Goal: Navigation & Orientation: Find specific page/section

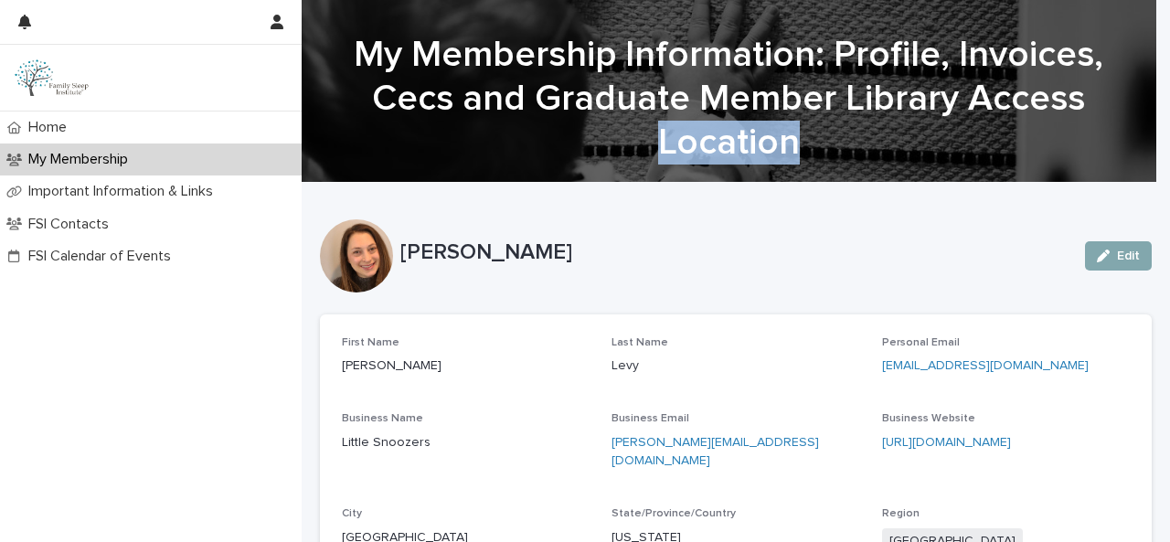
drag, startPoint x: 1153, startPoint y: 89, endPoint x: 1149, endPoint y: 134, distance: 45.8
click at [1149, 134] on div "My Membership Information: Profile, Invoices, Cecs and Graduate Member Library …" at bounding box center [729, 99] width 854 height 132
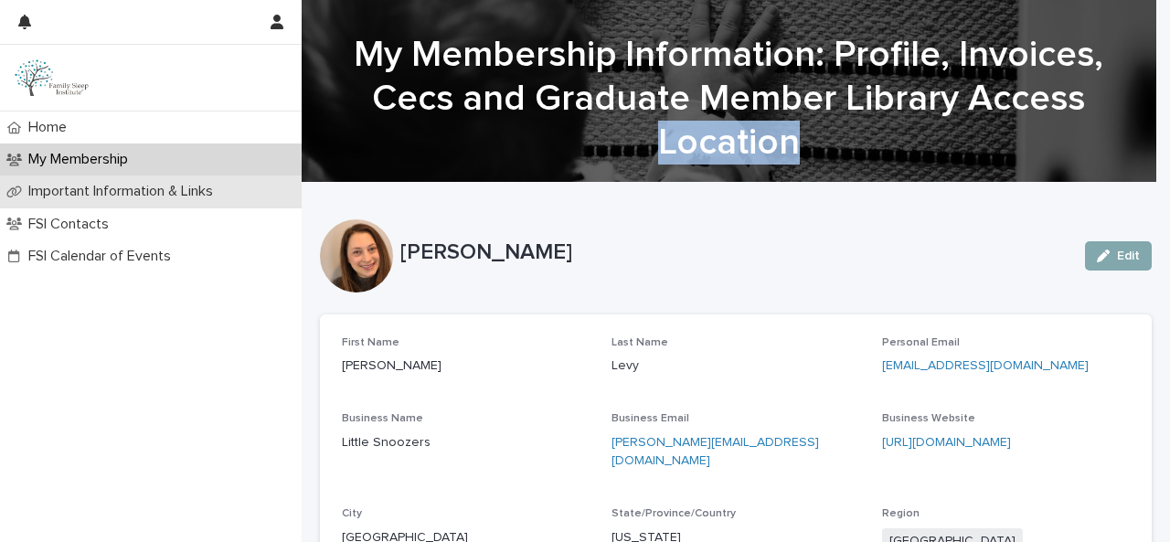
click at [131, 185] on p "Important Information & Links" at bounding box center [124, 191] width 206 height 17
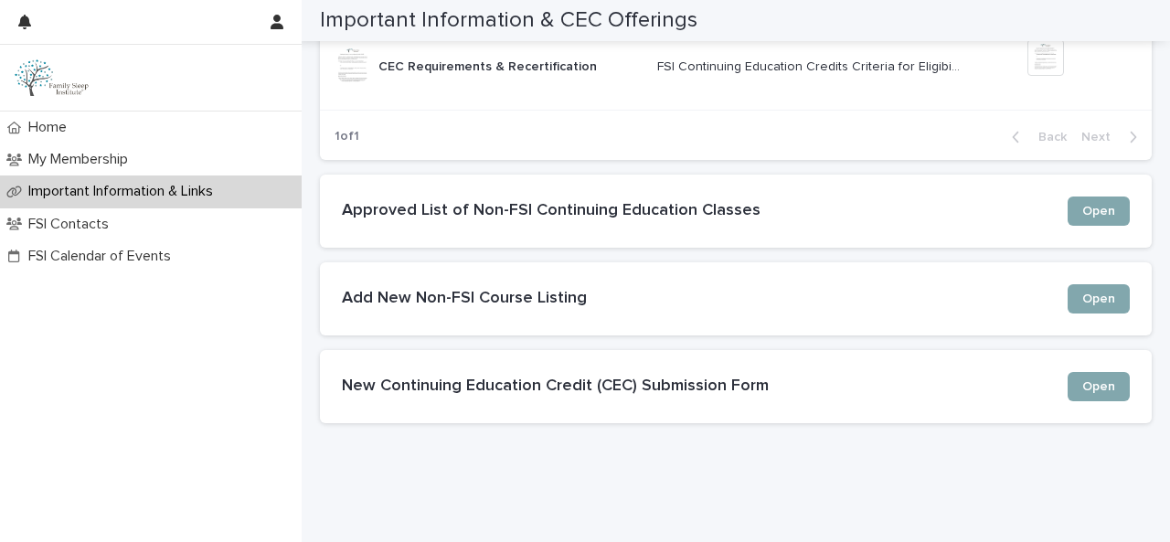
scroll to position [1643, 0]
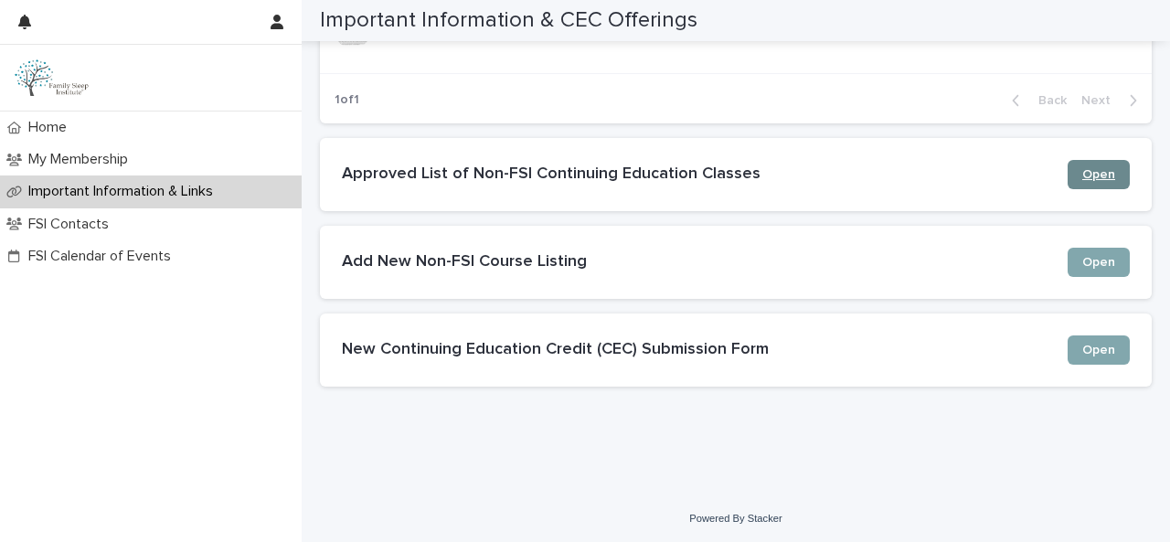
click at [1093, 168] on span "Open" at bounding box center [1098, 174] width 33 height 13
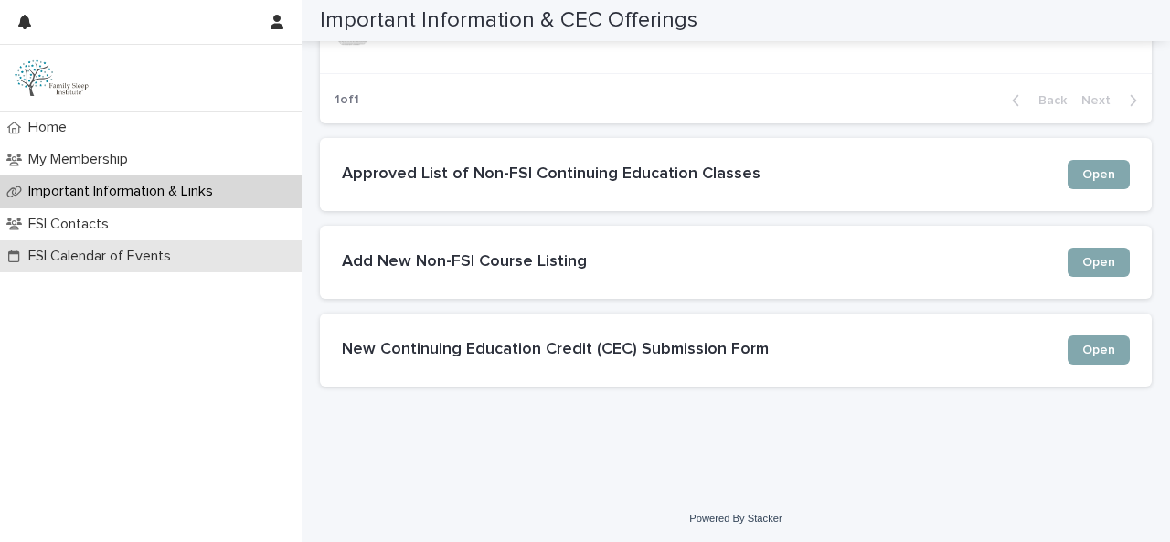
click at [184, 260] on p "FSI Calendar of Events" at bounding box center [103, 256] width 164 height 17
